Goal: Check status: Check status

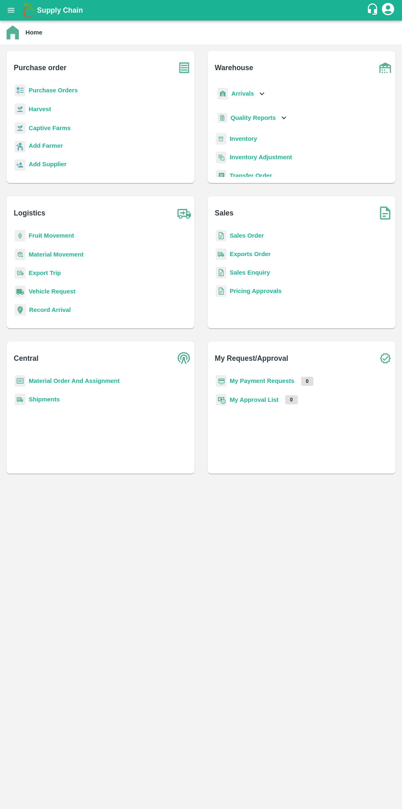
click at [64, 87] on b "Purchase Orders" at bounding box center [53, 90] width 49 height 7
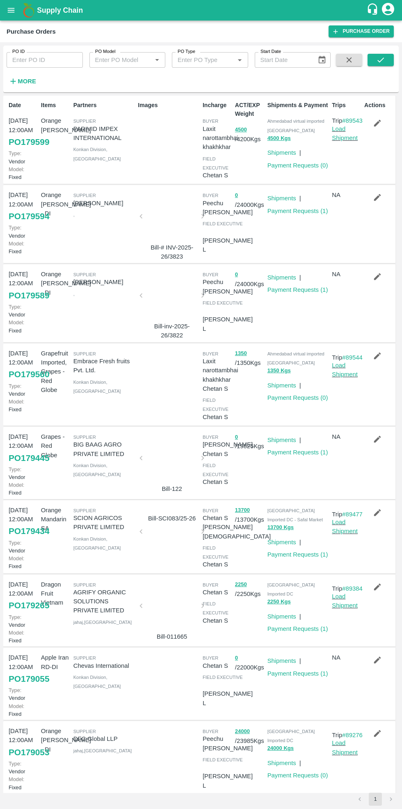
click at [48, 59] on input "PO ID" at bounding box center [45, 60] width 76 height 16
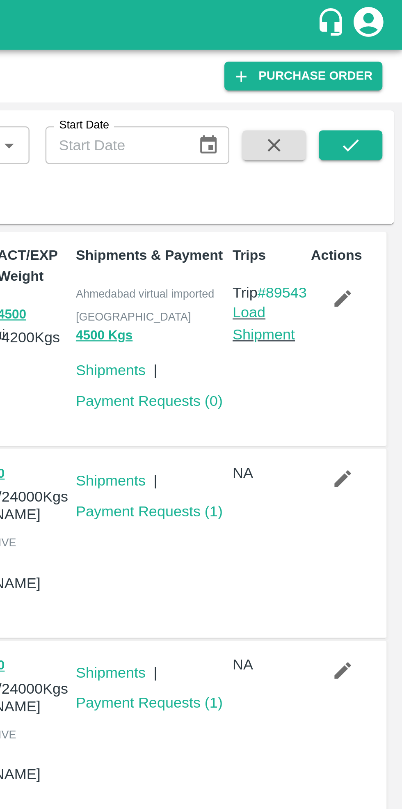
type input "162076"
click at [376, 60] on icon "submit" at bounding box center [380, 59] width 9 height 9
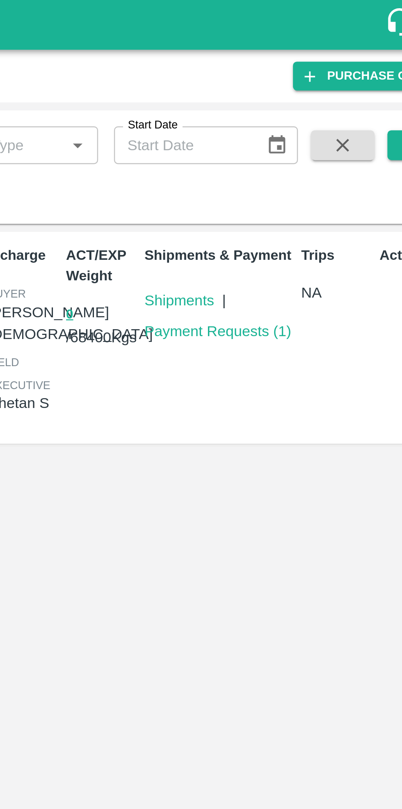
click at [300, 135] on link "Payment Requests ( 1 )" at bounding box center [298, 136] width 61 height 7
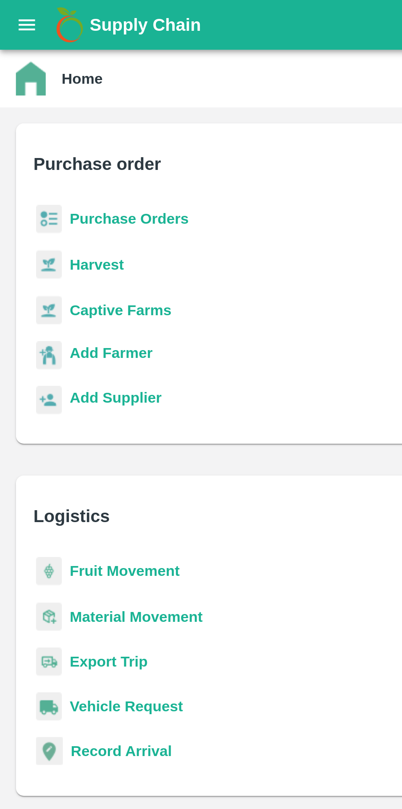
scroll to position [4, 0]
